Goal: Information Seeking & Learning: Learn about a topic

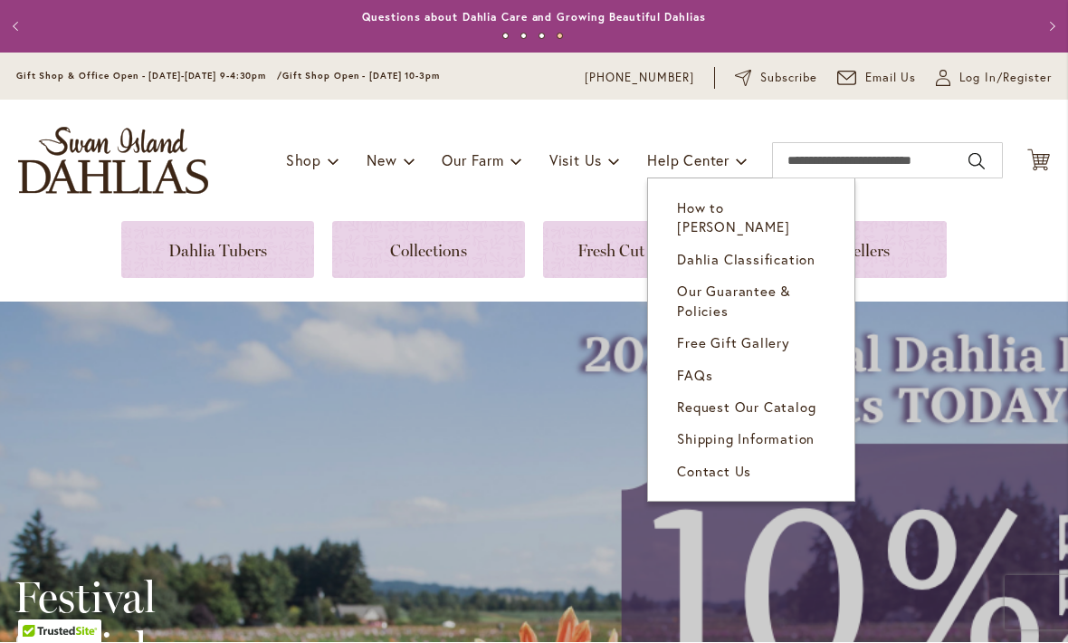
click at [595, 128] on div "Toggle Nav Shop Dahlia Tubers Collections Fresh Cut Dahlias Gardening Supplies …" at bounding box center [534, 160] width 1068 height 121
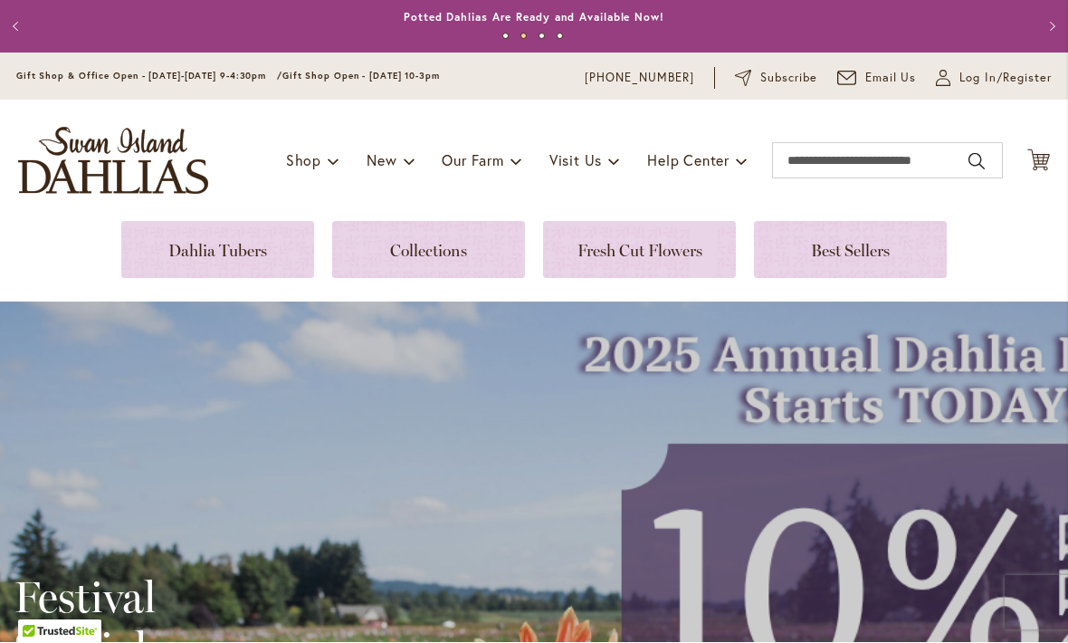
click at [247, 261] on link at bounding box center [217, 250] width 193 height 57
click at [447, 246] on link at bounding box center [428, 250] width 193 height 57
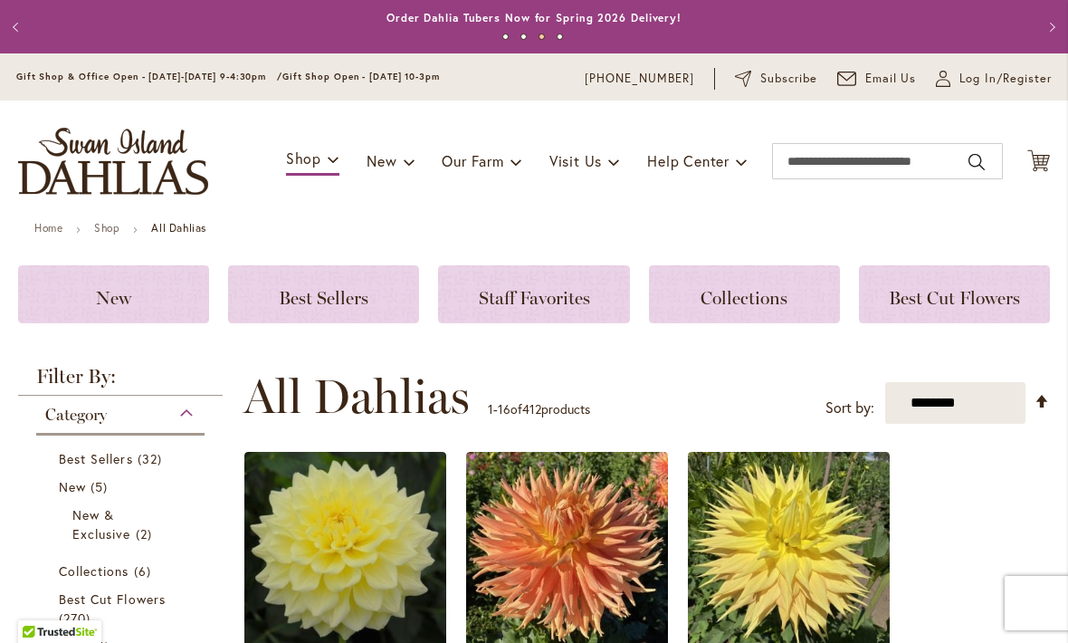
click at [539, 284] on h3 "Staff Favorites" at bounding box center [534, 294] width 148 height 20
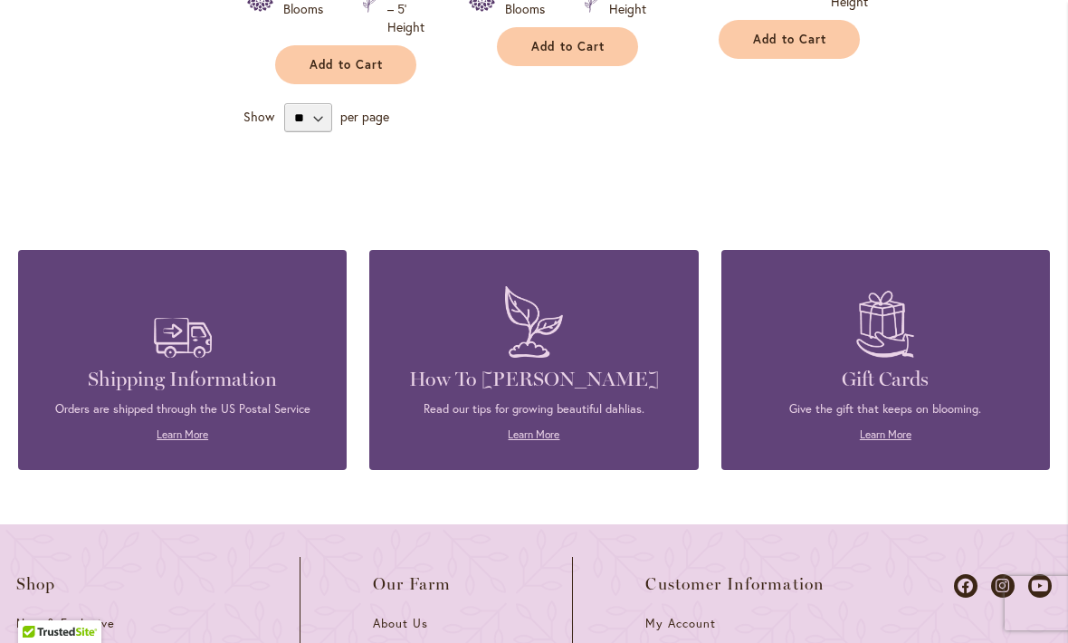
scroll to position [1093, 0]
click at [537, 377] on h4 "How To [PERSON_NAME]" at bounding box center [533, 379] width 274 height 25
click at [540, 441] on link "Learn More" at bounding box center [534, 434] width 52 height 14
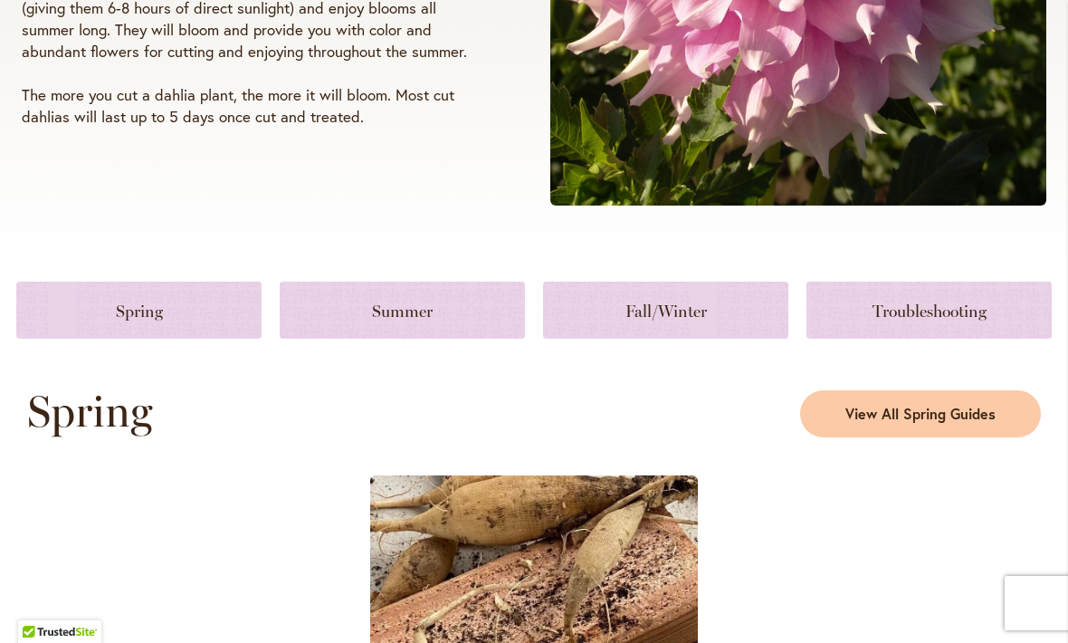
scroll to position [615, 0]
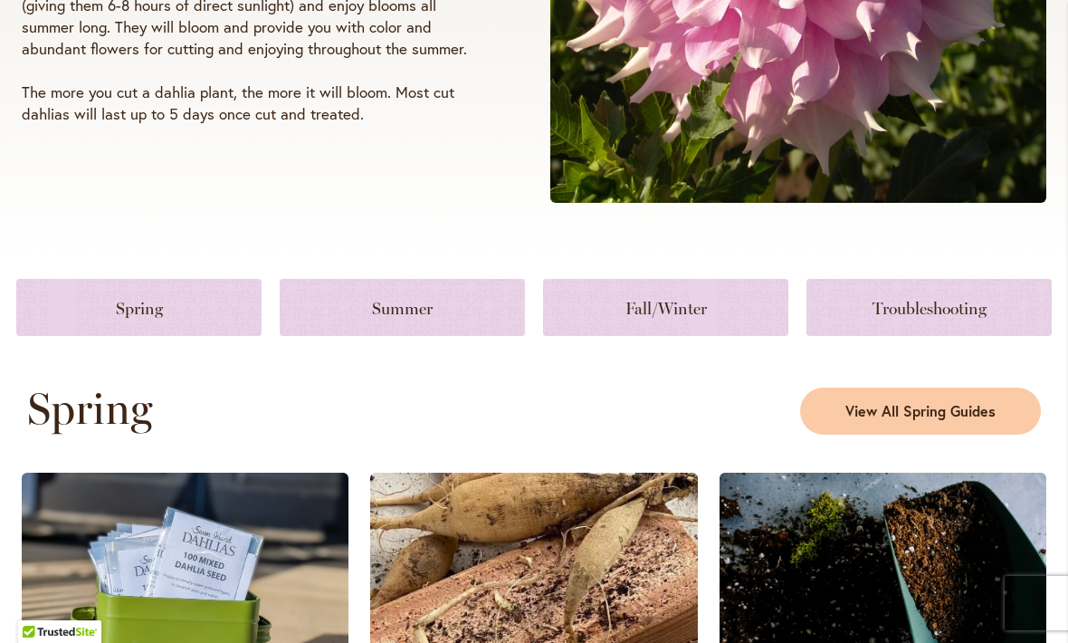
click at [667, 312] on link at bounding box center [665, 307] width 245 height 57
